Goal: Task Accomplishment & Management: Use online tool/utility

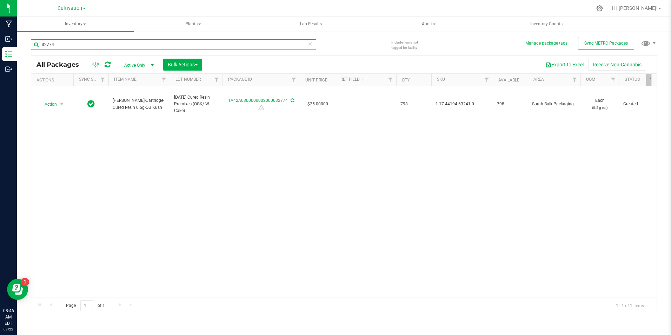
click at [106, 45] on input "32774" at bounding box center [173, 44] width 285 height 11
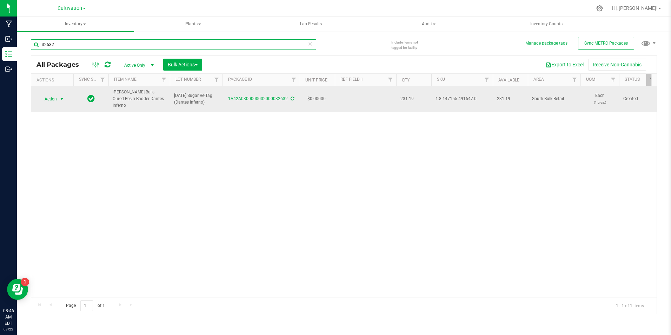
type input "32632"
click at [57, 99] on span "Action" at bounding box center [47, 99] width 19 height 10
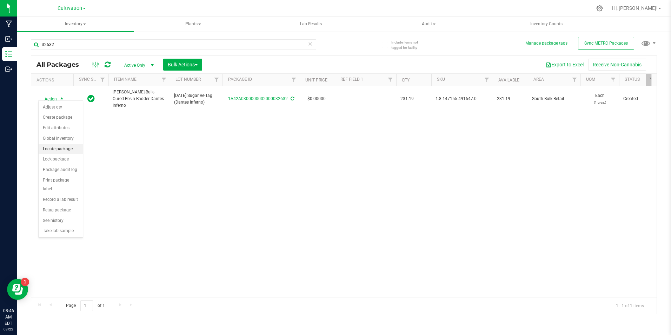
click at [57, 150] on li "Locate package" at bounding box center [61, 149] width 44 height 11
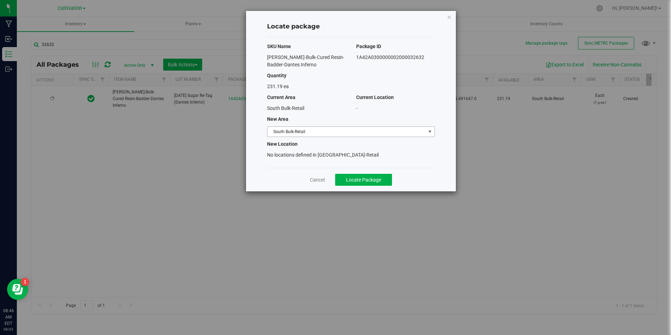
click at [340, 132] on span "South Bulk-Retail" at bounding box center [347, 132] width 158 height 10
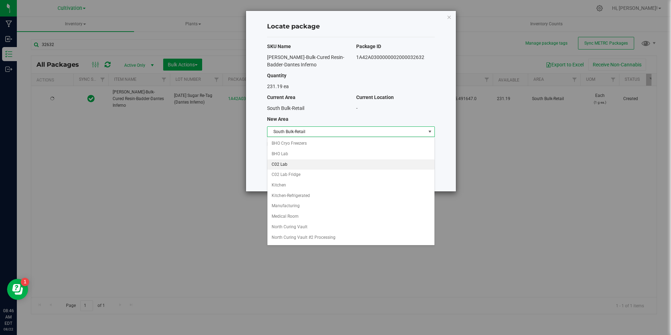
click at [327, 164] on li "C02 Lab" at bounding box center [351, 164] width 167 height 11
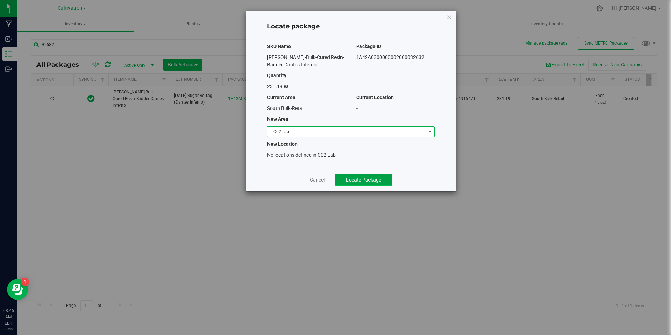
click at [367, 182] on span "Locate Package" at bounding box center [363, 180] width 35 height 6
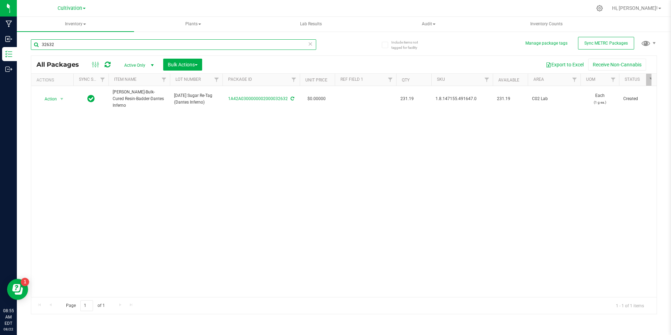
click at [62, 45] on input "32632" at bounding box center [173, 44] width 285 height 11
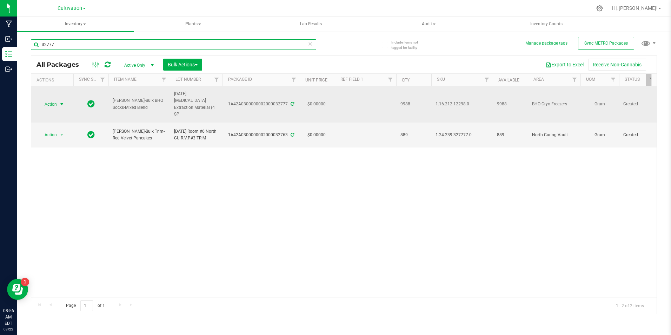
type input "32777"
click at [59, 106] on span "select" at bounding box center [62, 104] width 9 height 10
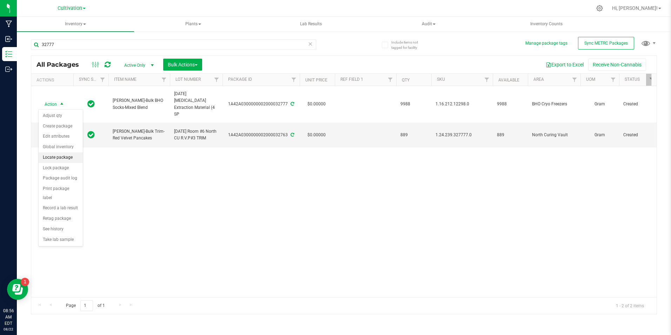
click at [58, 162] on li "Locate package" at bounding box center [61, 157] width 44 height 11
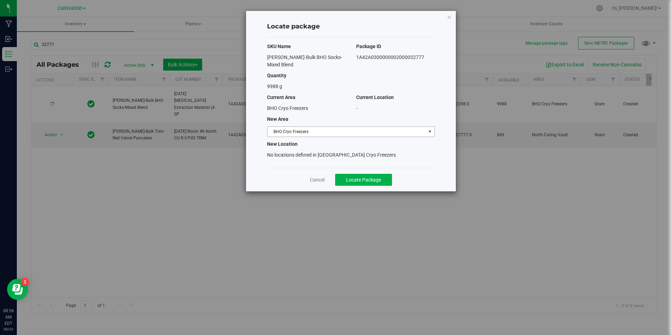
click at [303, 127] on span "BHO Cryo Freezers" at bounding box center [347, 132] width 158 height 10
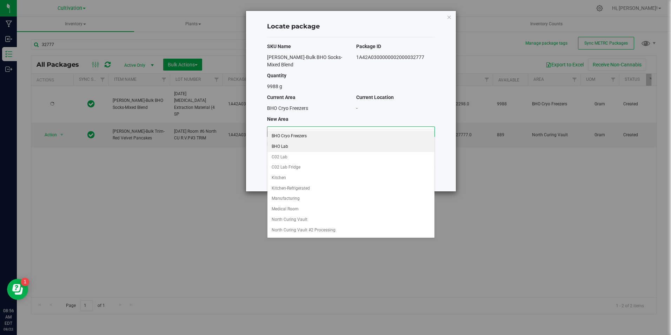
click at [304, 146] on li "BHO Lab" at bounding box center [351, 147] width 167 height 11
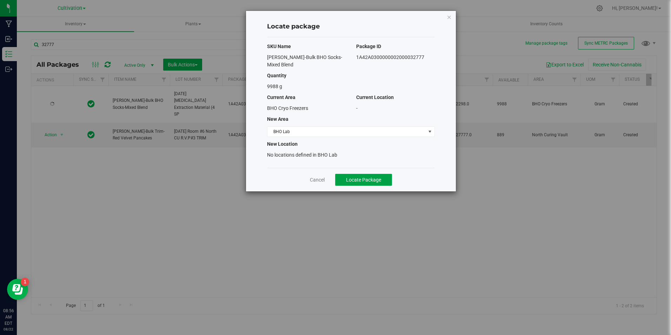
click at [386, 174] on button "Locate Package" at bounding box center [363, 180] width 57 height 12
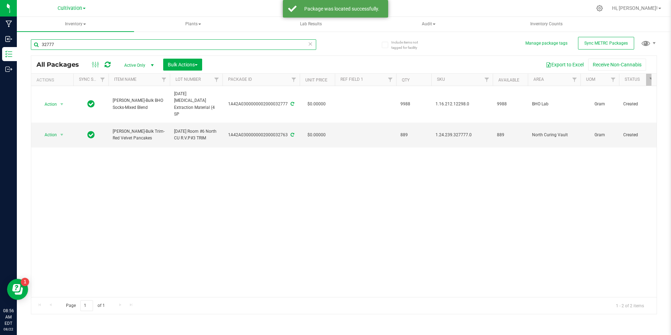
click at [100, 44] on input "32777" at bounding box center [173, 44] width 285 height 11
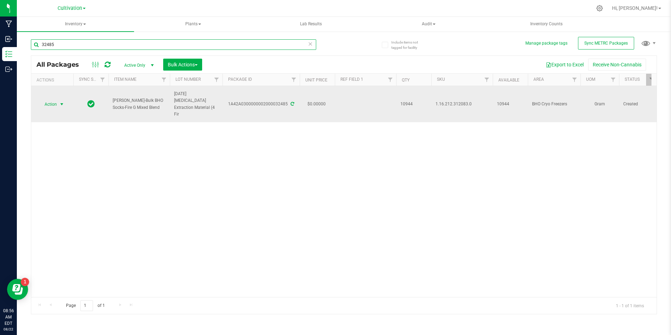
type input "32485"
click at [60, 103] on span "select" at bounding box center [62, 104] width 6 height 6
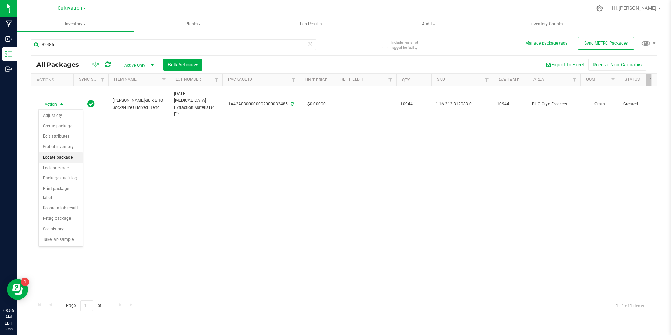
click at [67, 159] on li "Locate package" at bounding box center [61, 157] width 44 height 11
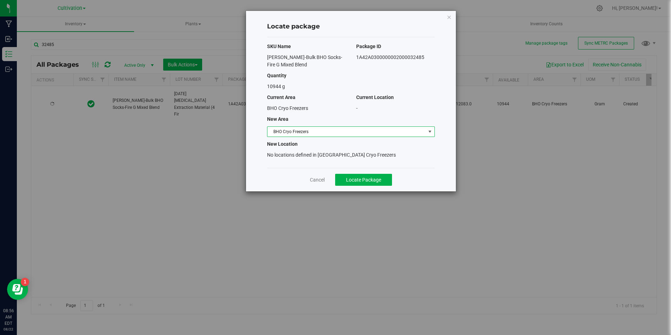
click at [293, 131] on span "BHO Cryo Freezers" at bounding box center [347, 132] width 158 height 10
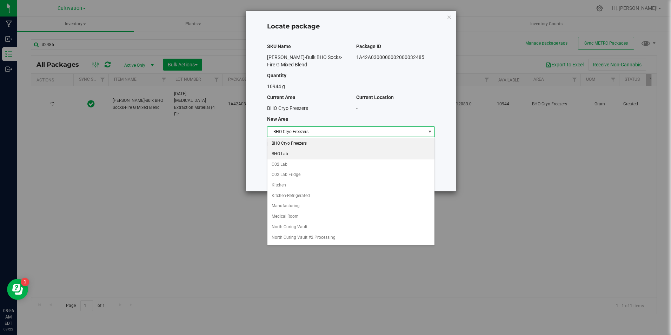
click at [298, 154] on li "BHO Lab" at bounding box center [351, 154] width 167 height 11
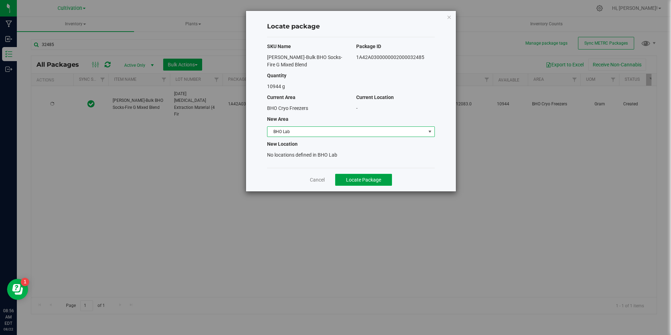
drag, startPoint x: 357, startPoint y: 185, endPoint x: 356, endPoint y: 179, distance: 5.9
click at [356, 181] on button "Locate Package" at bounding box center [363, 180] width 57 height 12
